Goal: Transaction & Acquisition: Subscribe to service/newsletter

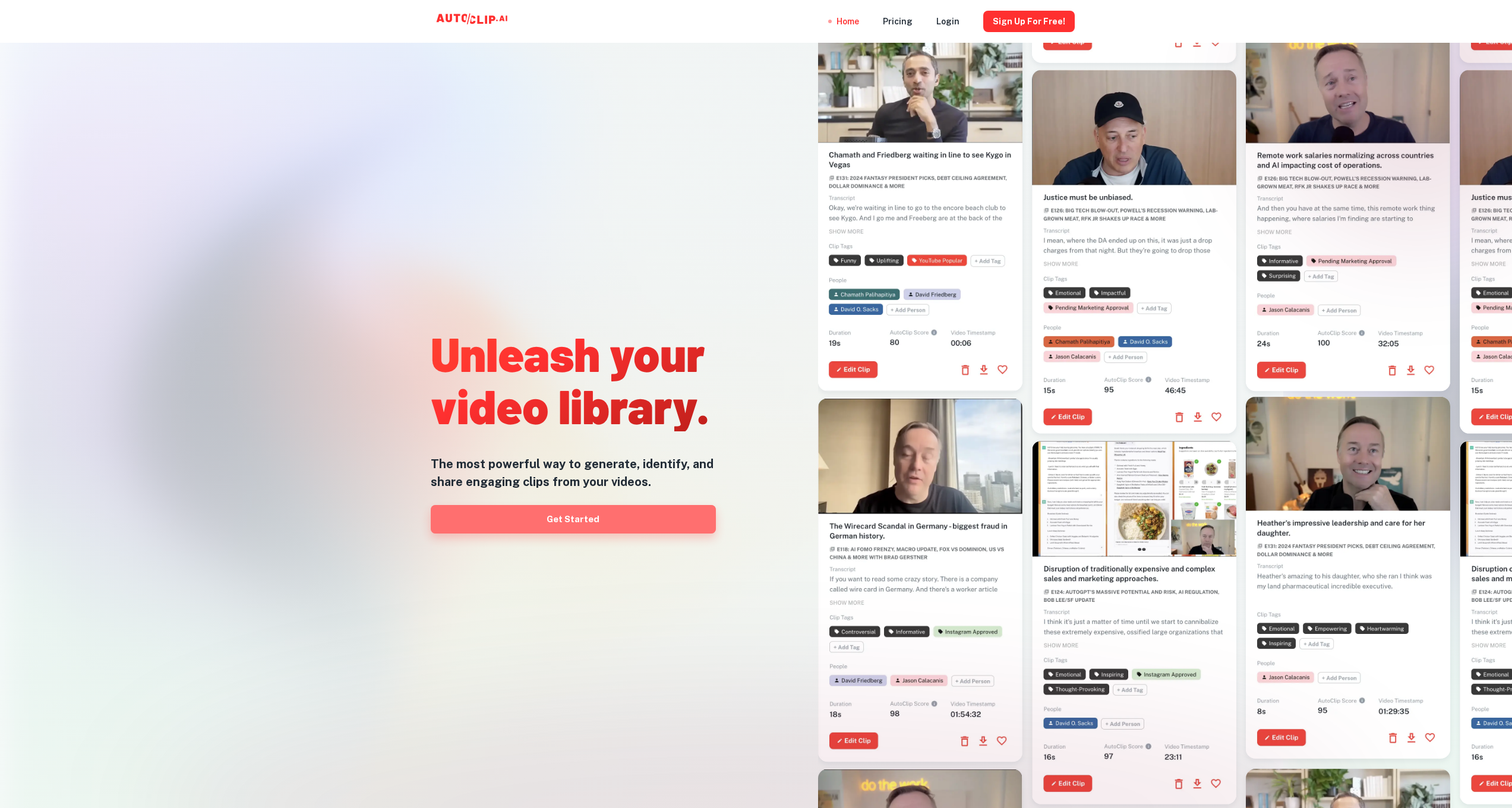
click at [575, 524] on link "Get Started" at bounding box center [573, 519] width 285 height 29
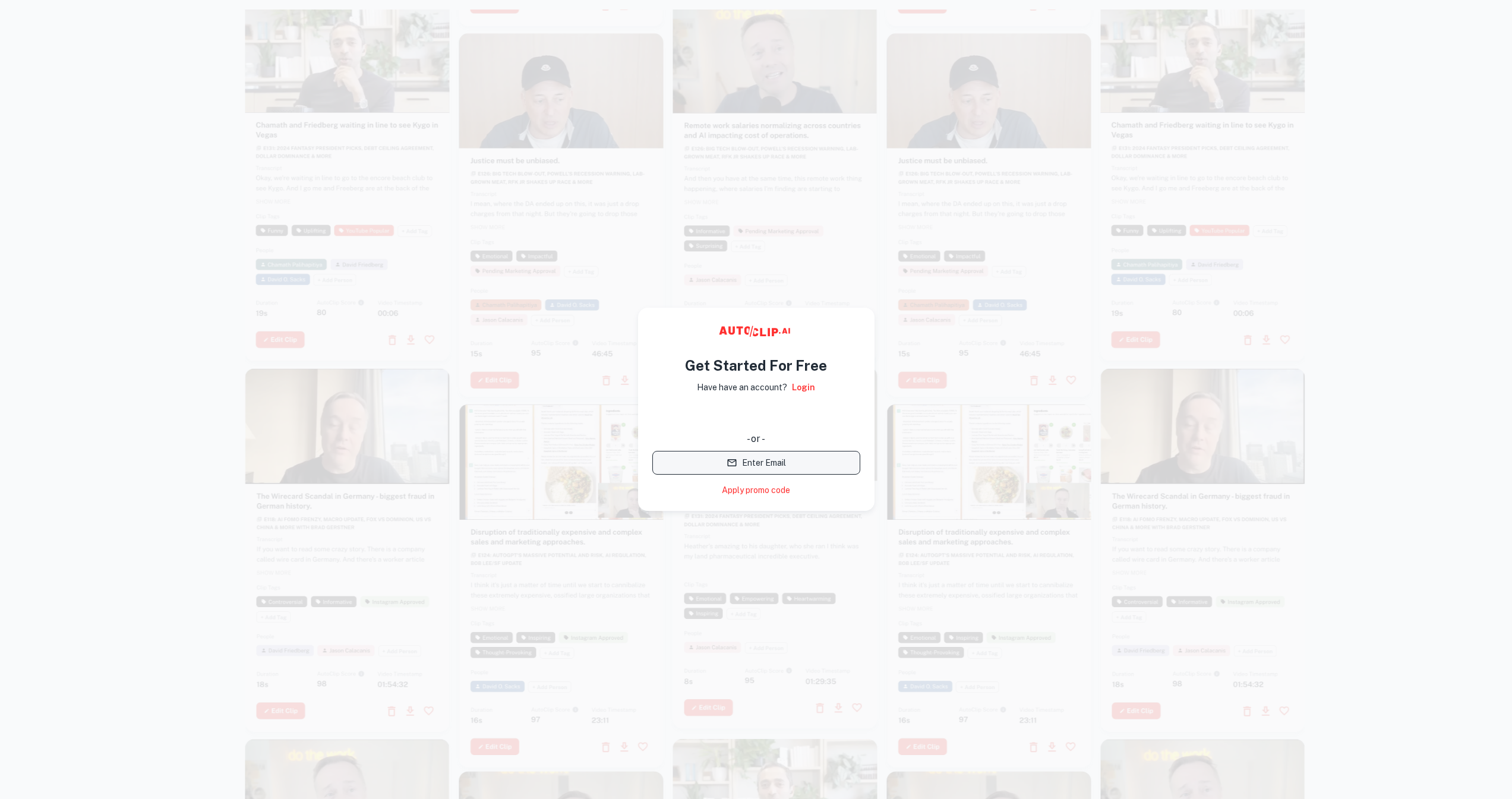
click at [748, 463] on button "Enter Email" at bounding box center [756, 462] width 208 height 24
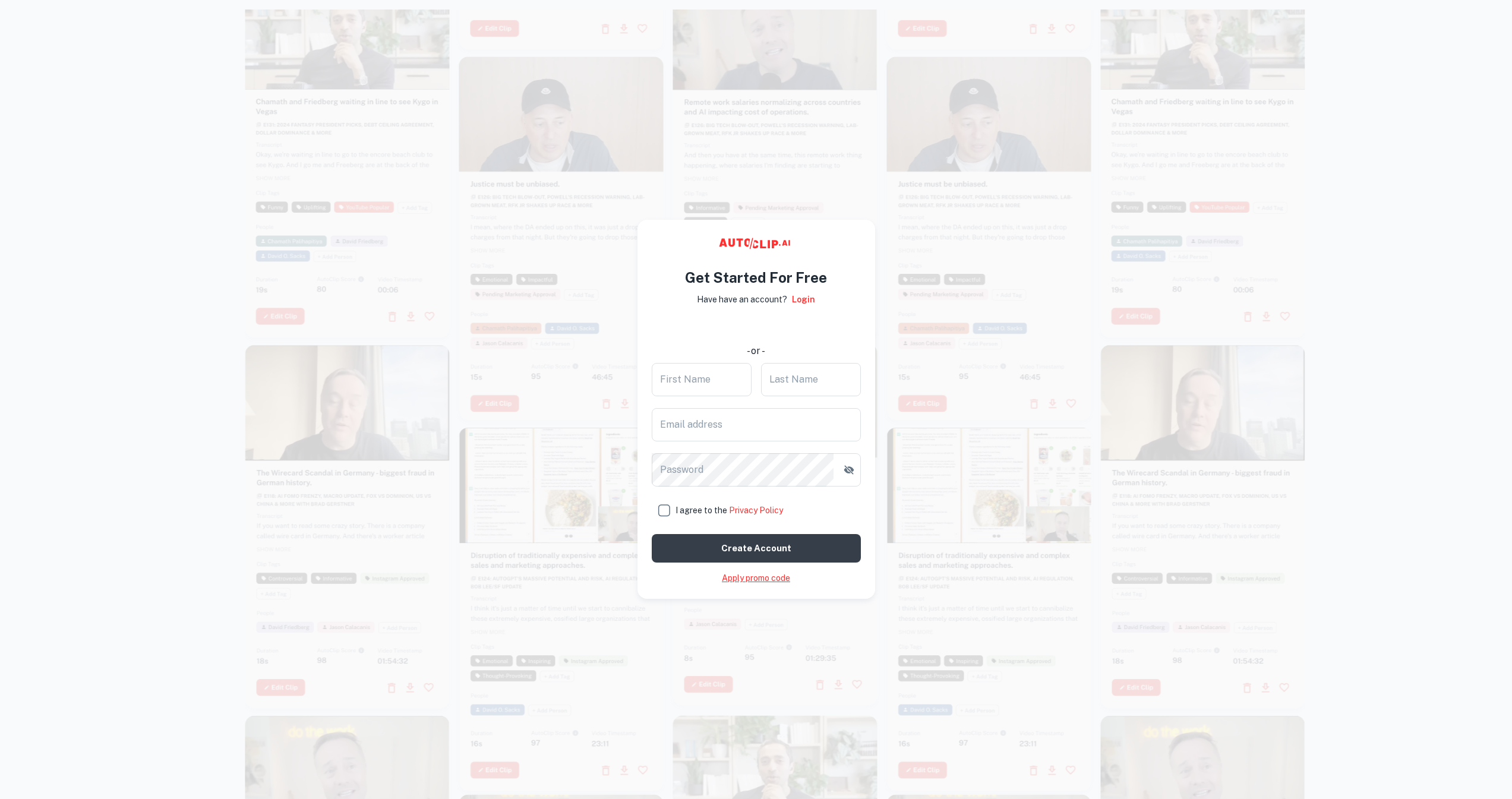
click at [742, 575] on link "Apply promo code" at bounding box center [755, 577] width 68 height 12
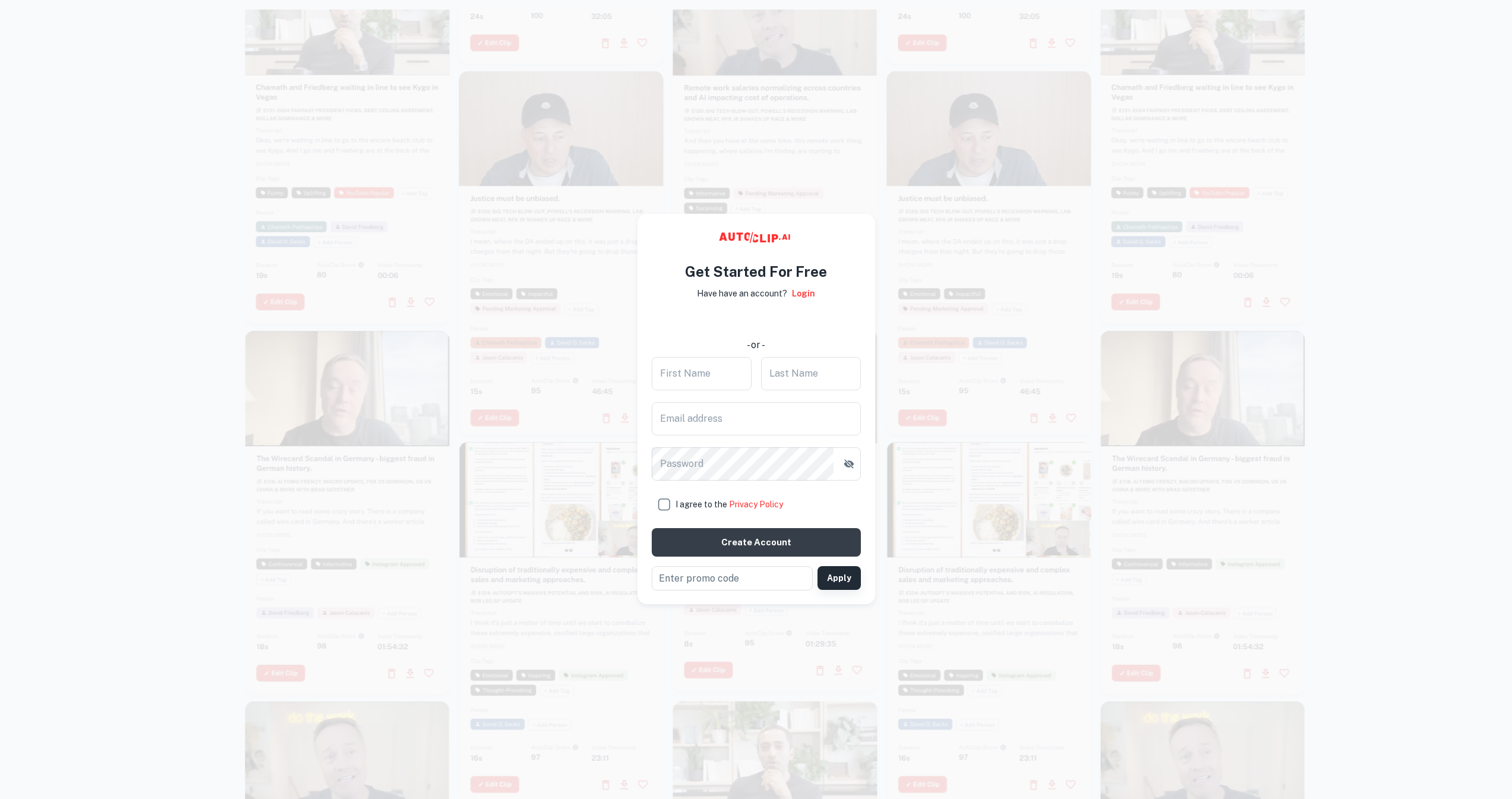
click at [850, 579] on button "Apply" at bounding box center [839, 577] width 43 height 24
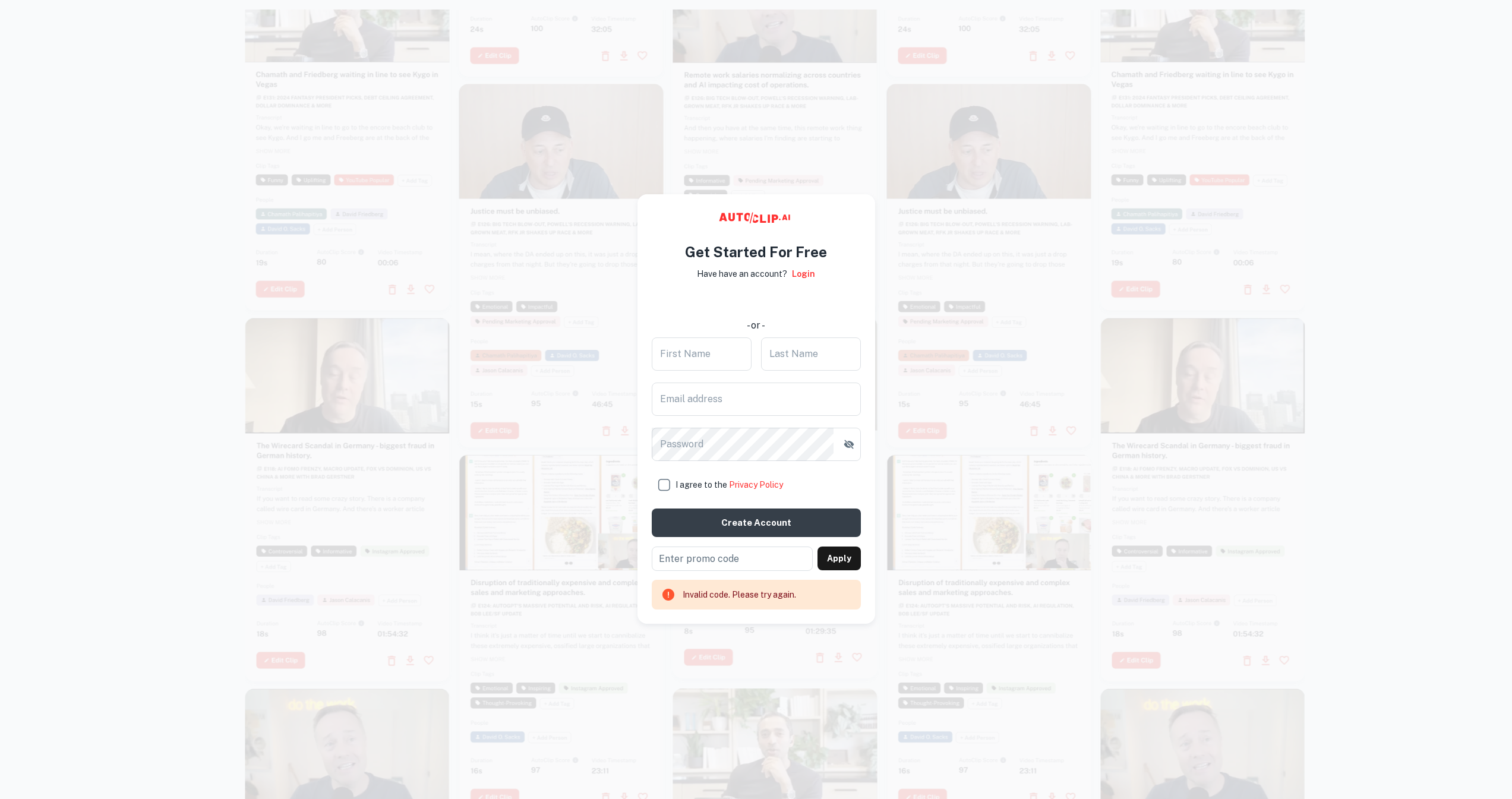
click at [924, 619] on div at bounding box center [989, 636] width 204 height 364
click at [737, 302] on div "使用 Google 账号登录。在新标签页中打开" at bounding box center [756, 302] width 208 height 26
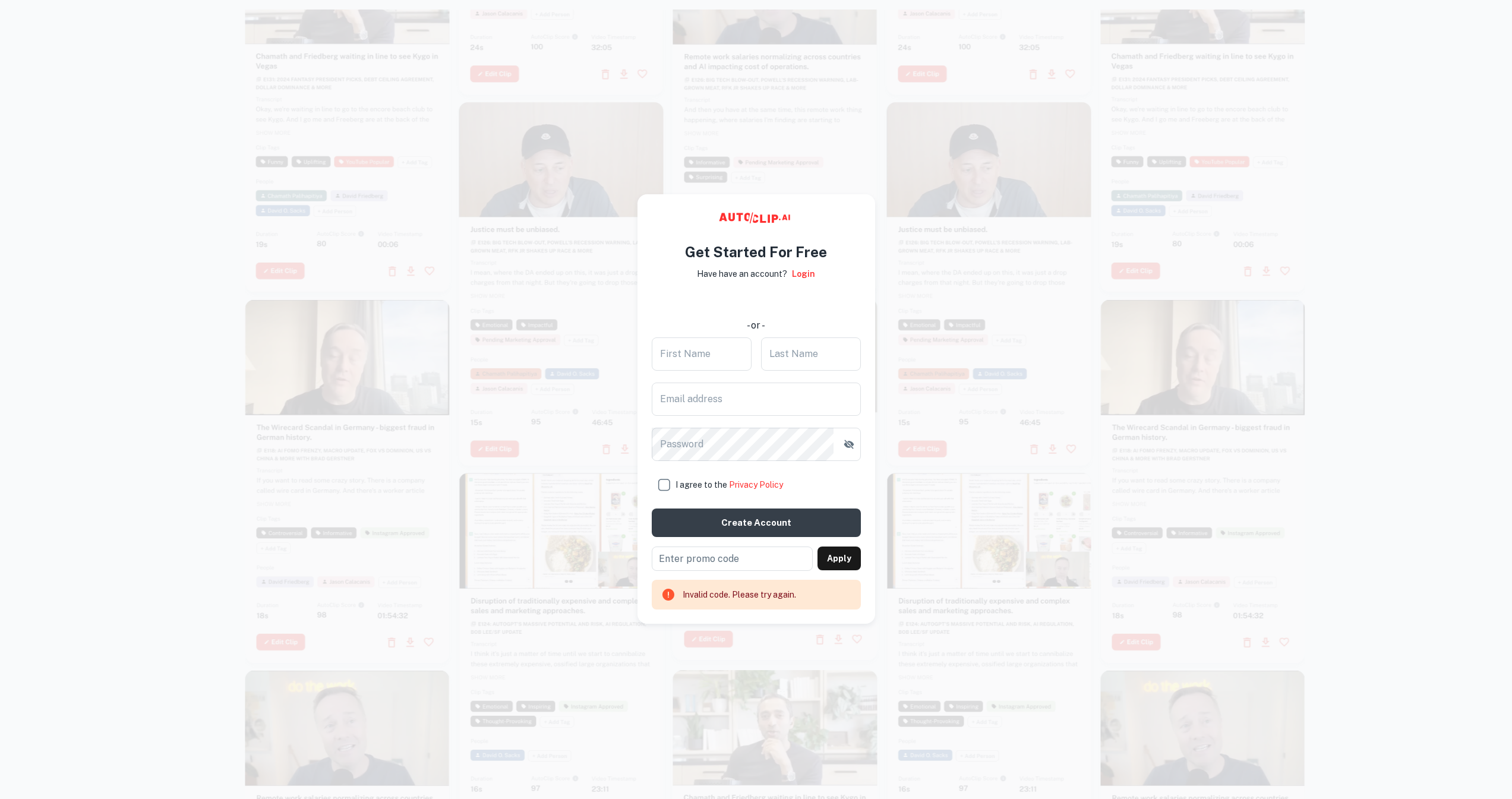
click at [836, 224] on icon at bounding box center [755, 220] width 178 height 24
